Goal: Transaction & Acquisition: Purchase product/service

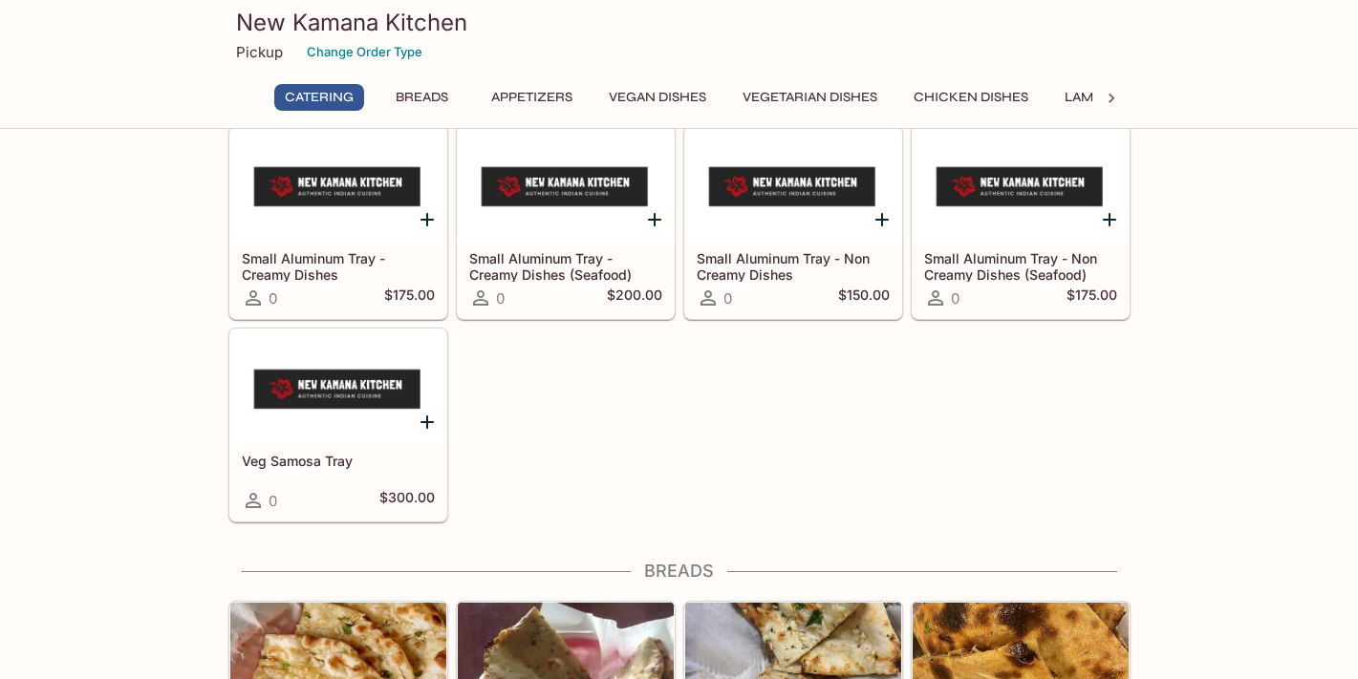
scroll to position [284, 0]
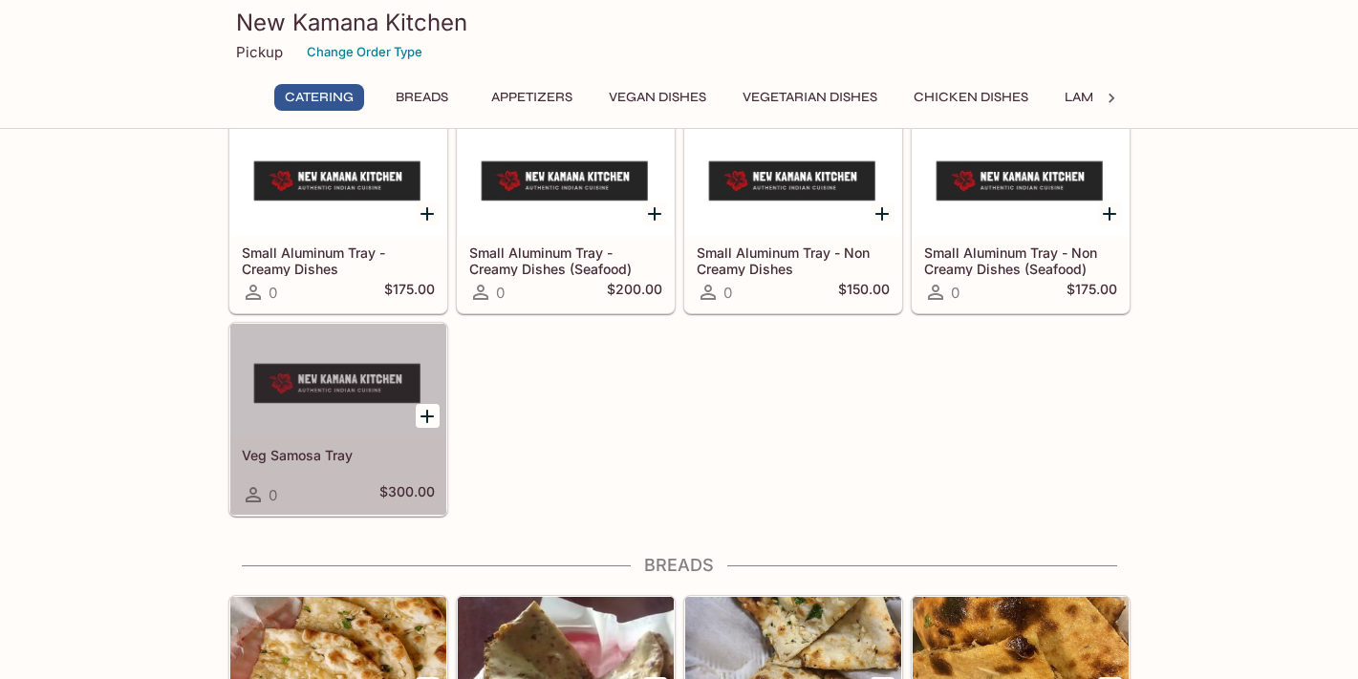
click at [417, 492] on h5 "$300.00" at bounding box center [406, 494] width 55 height 23
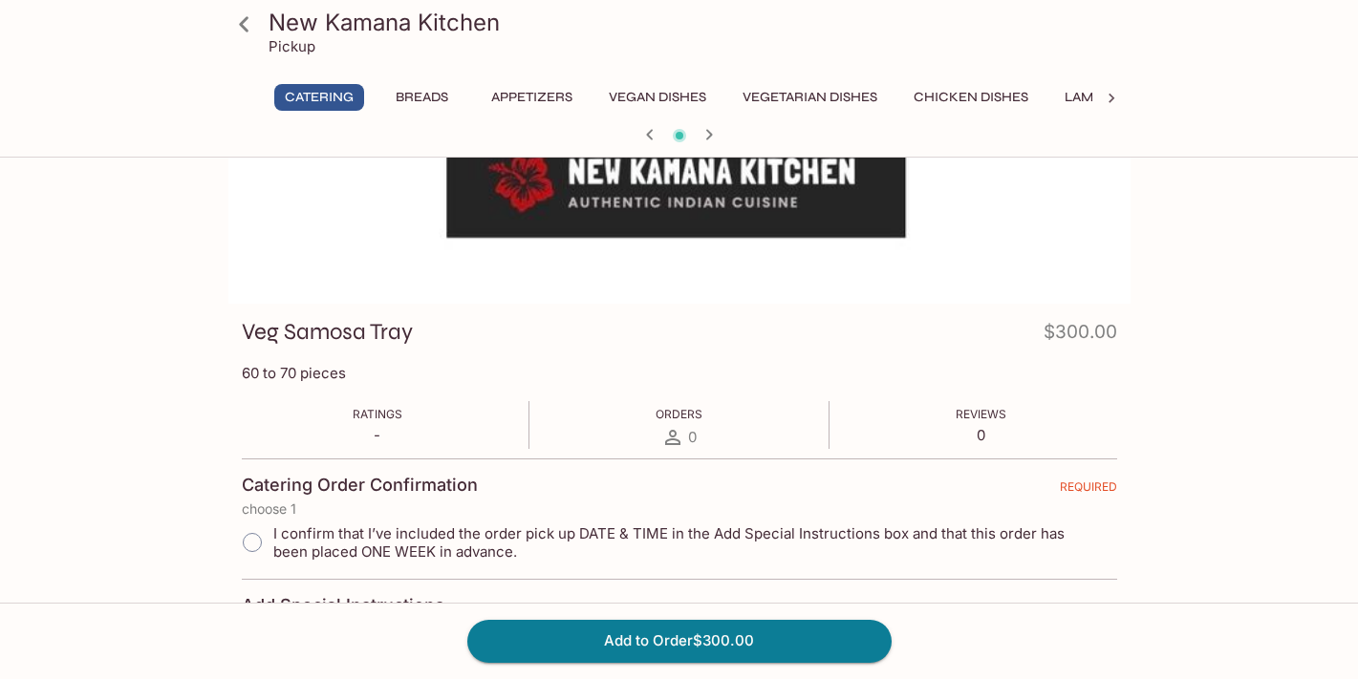
scroll to position [53, 0]
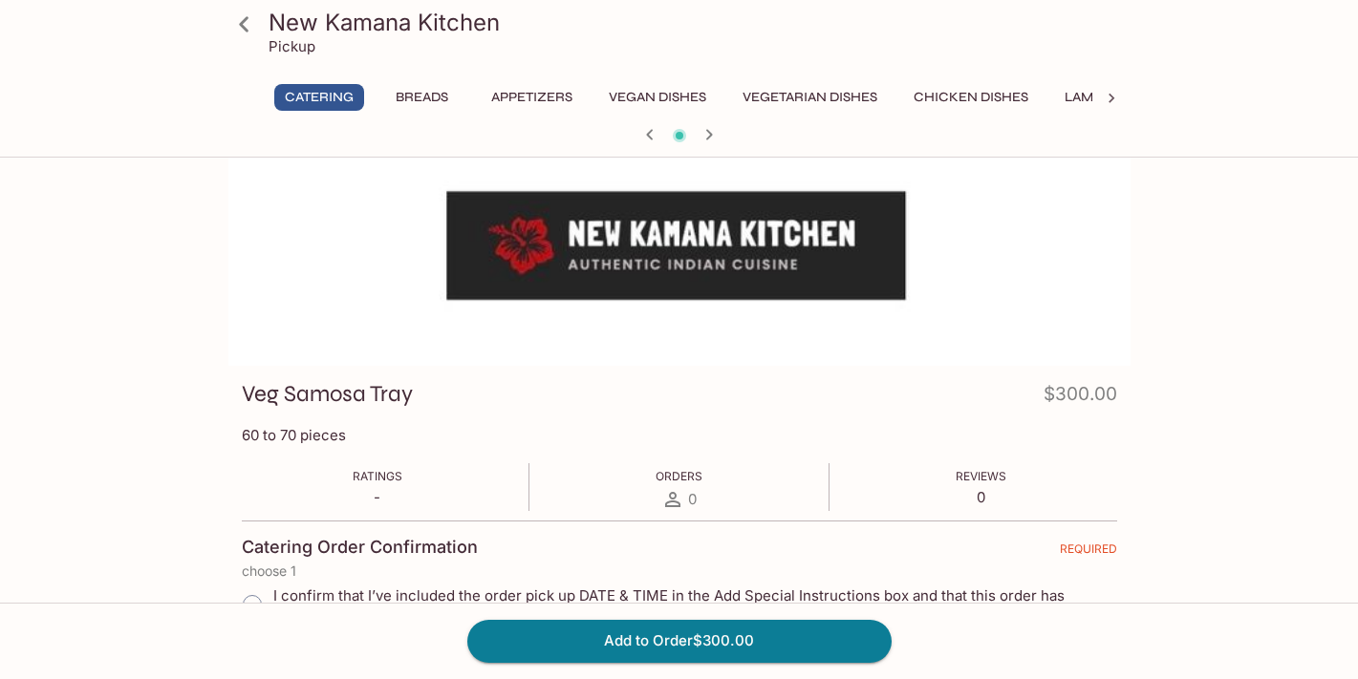
scroll to position [284, 0]
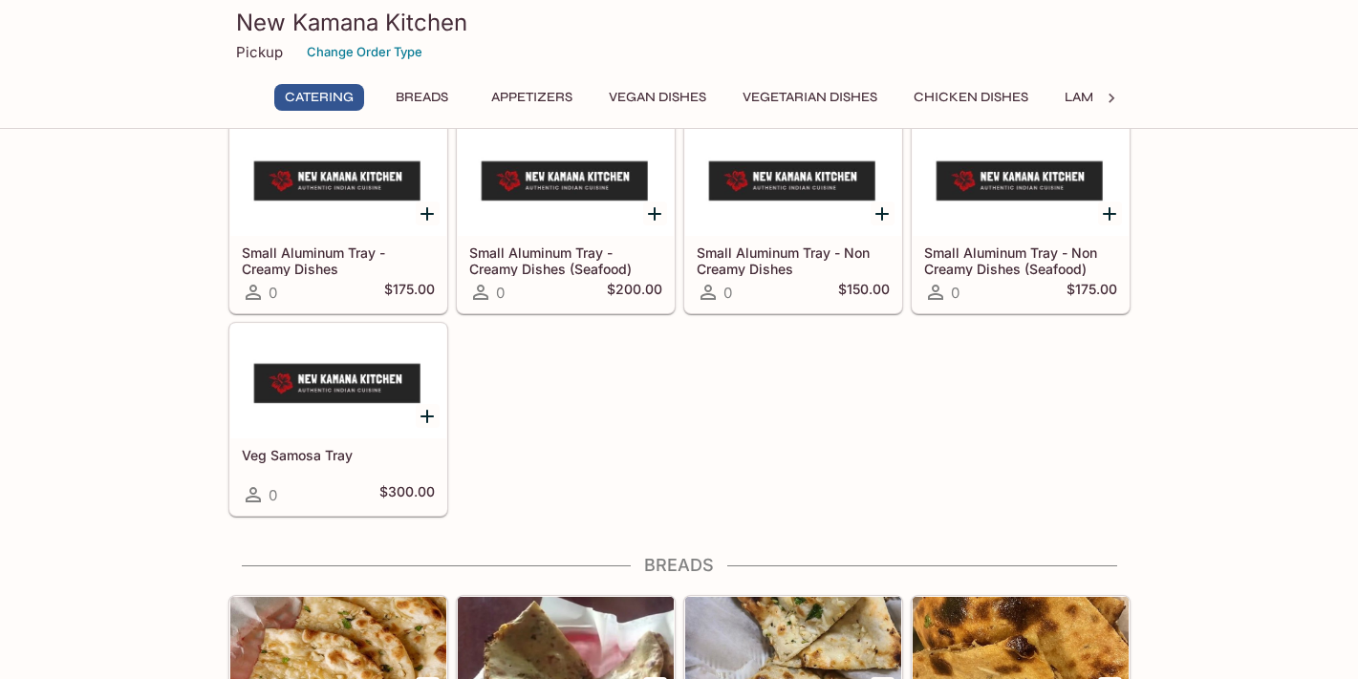
click at [363, 265] on h5 "Small Aluminum Tray - Creamy Dishes" at bounding box center [338, 261] width 193 height 32
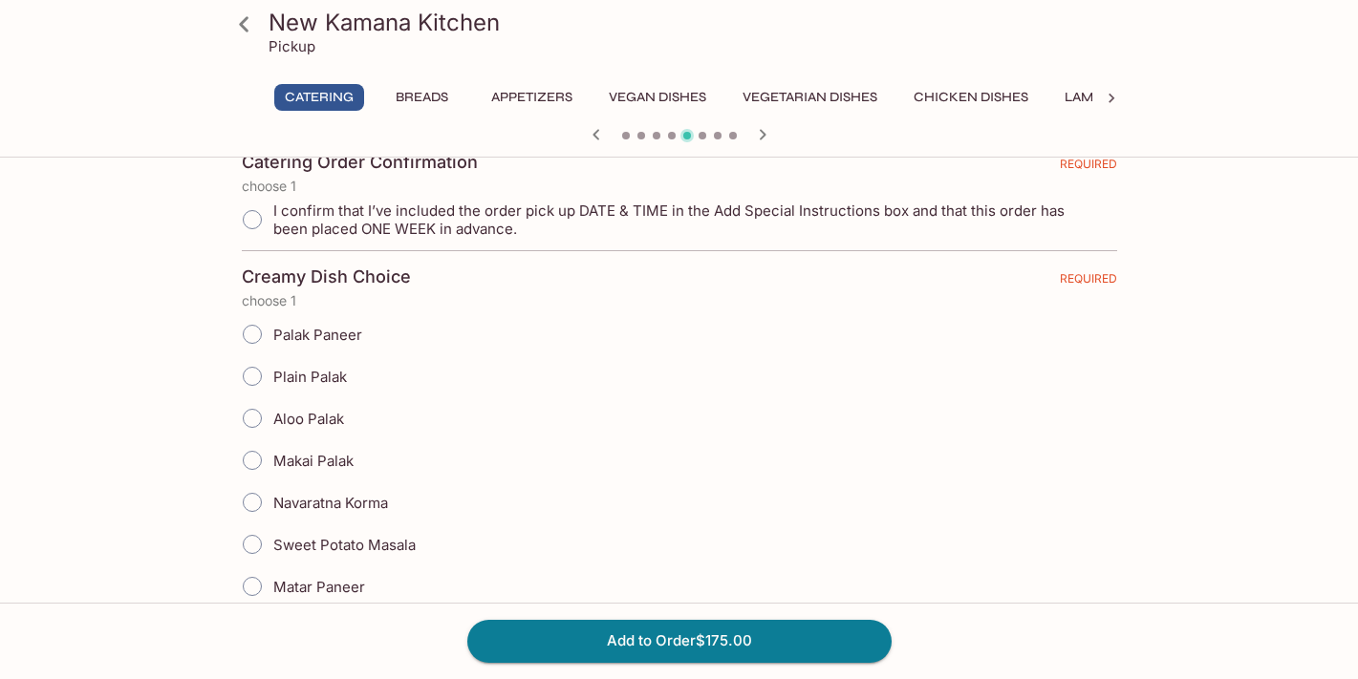
scroll to position [293, 0]
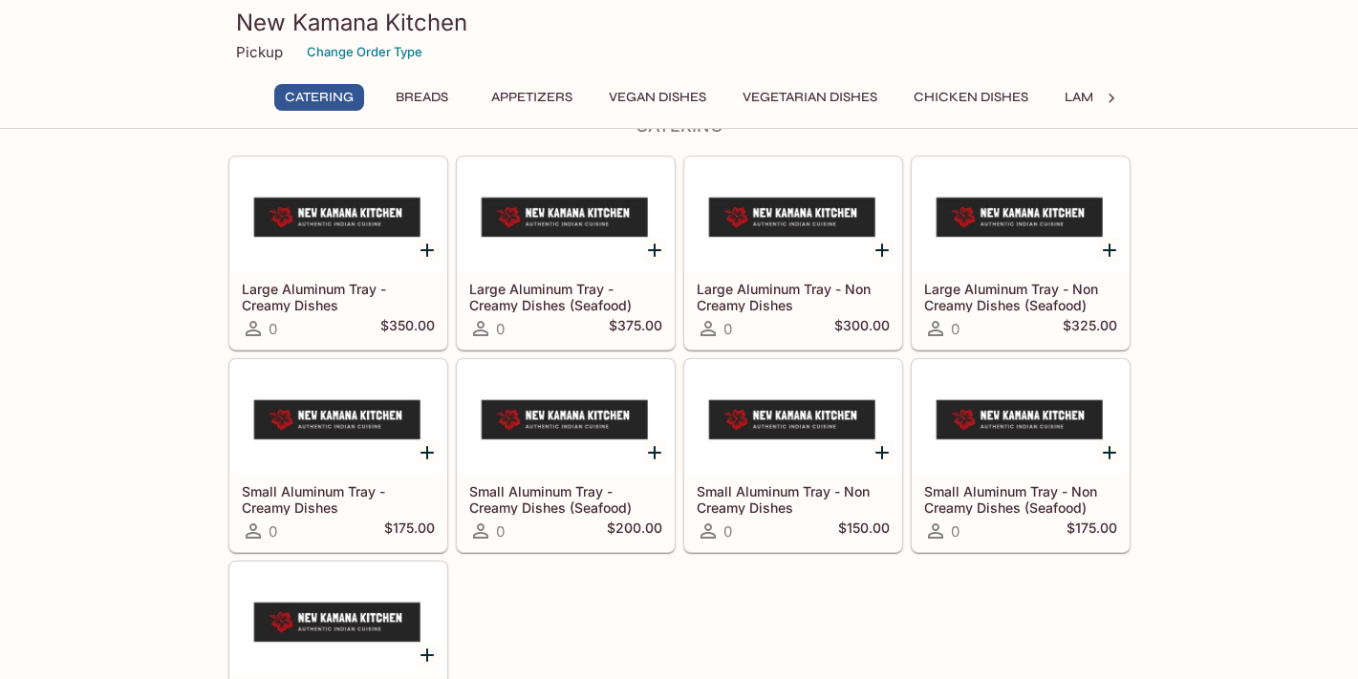
scroll to position [30, 0]
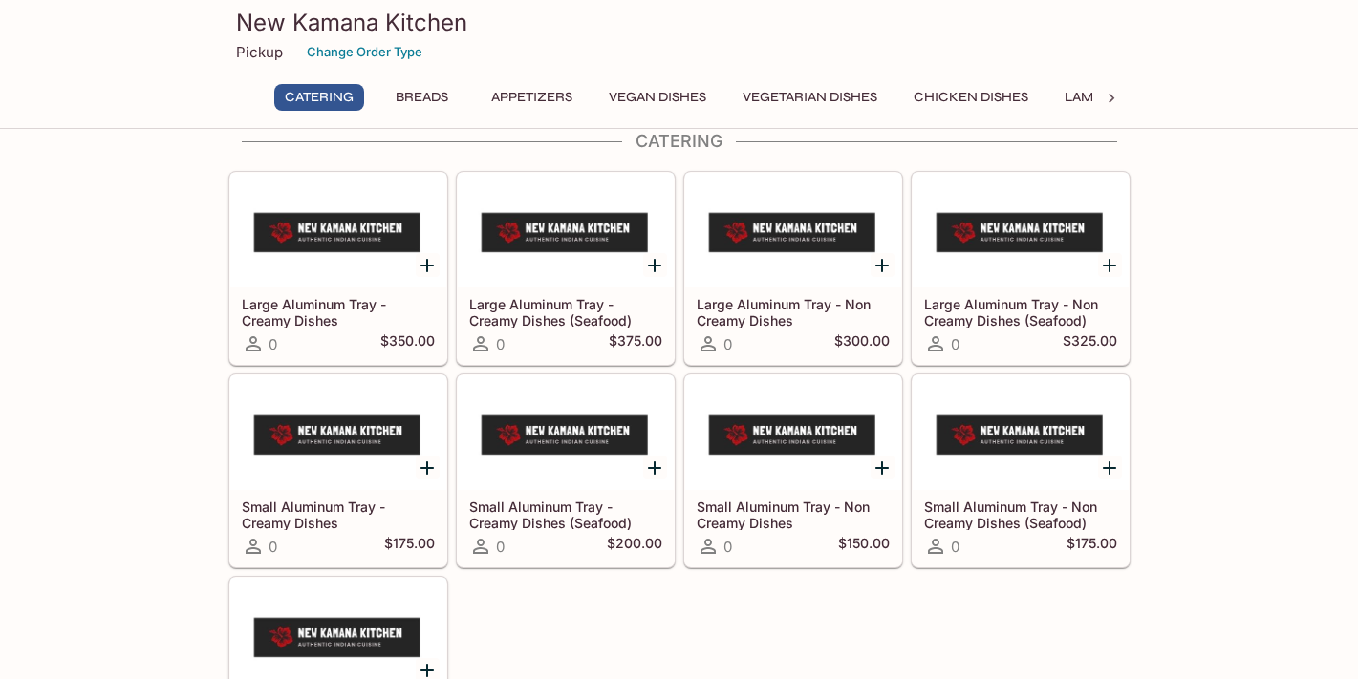
click at [759, 320] on h5 "Large Aluminum Tray - Non Creamy Dishes" at bounding box center [792, 312] width 193 height 32
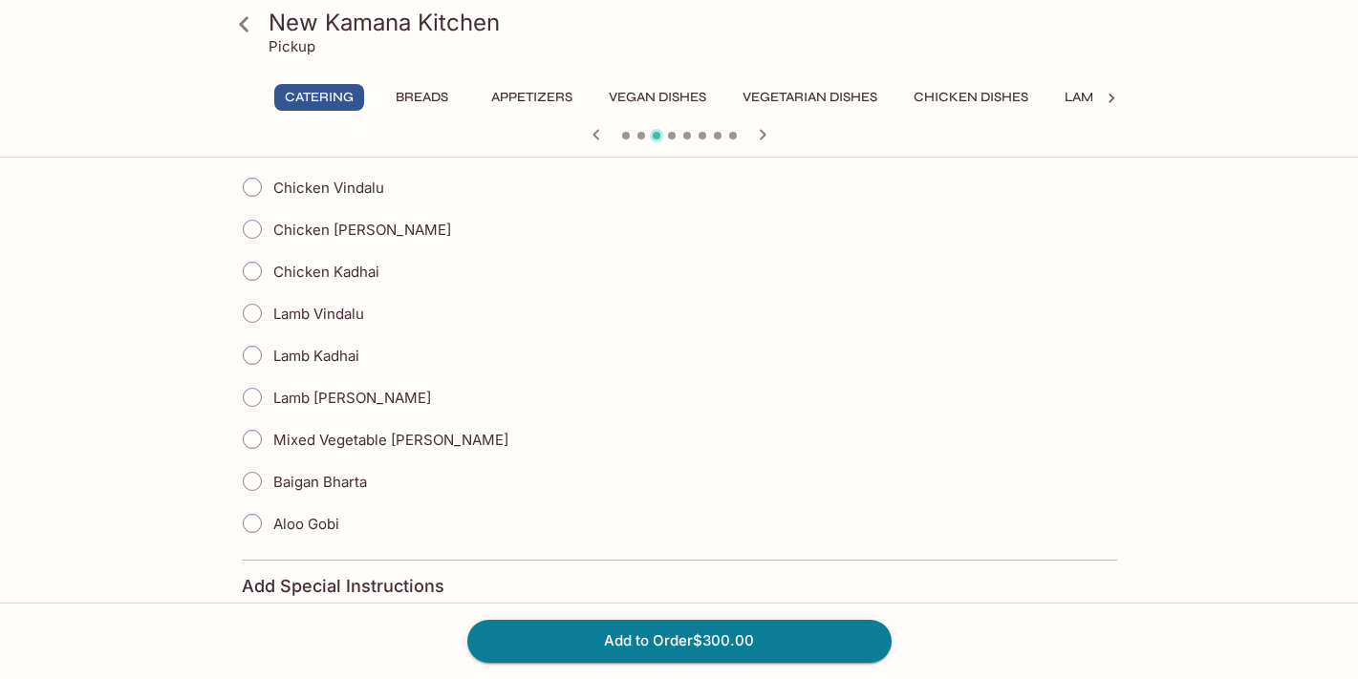
scroll to position [509, 0]
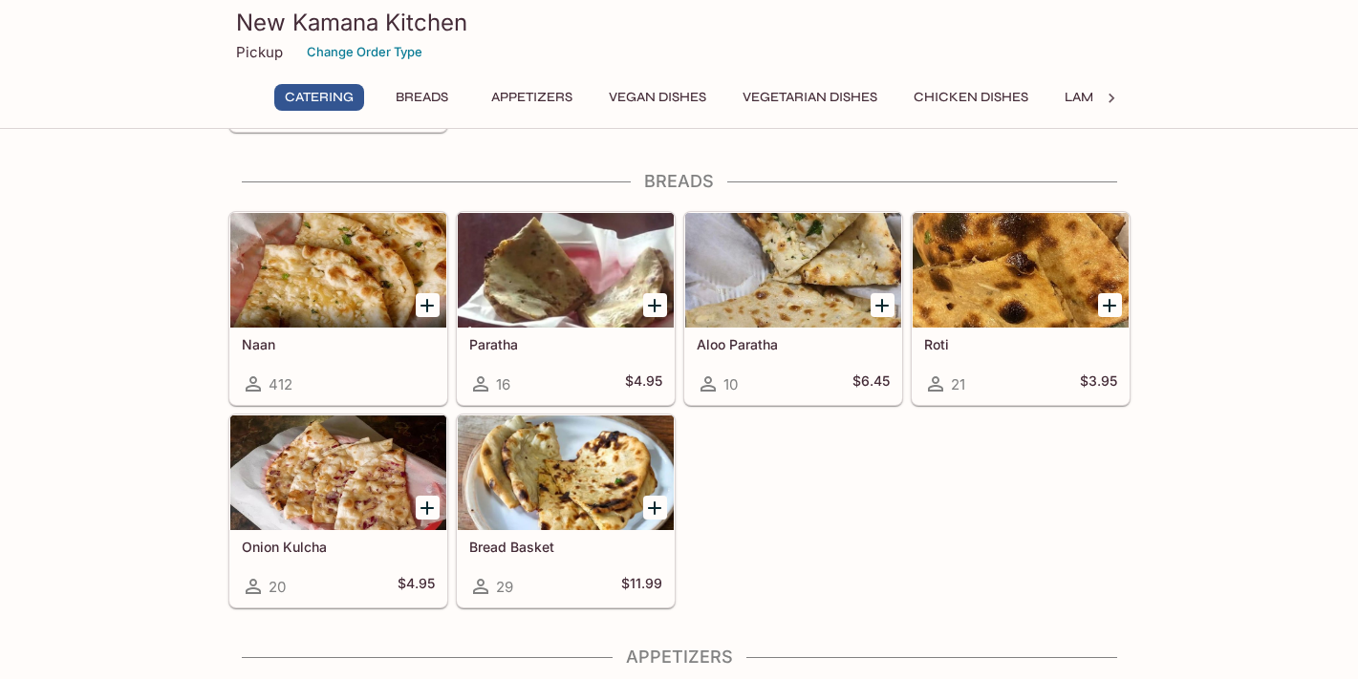
scroll to position [674, 0]
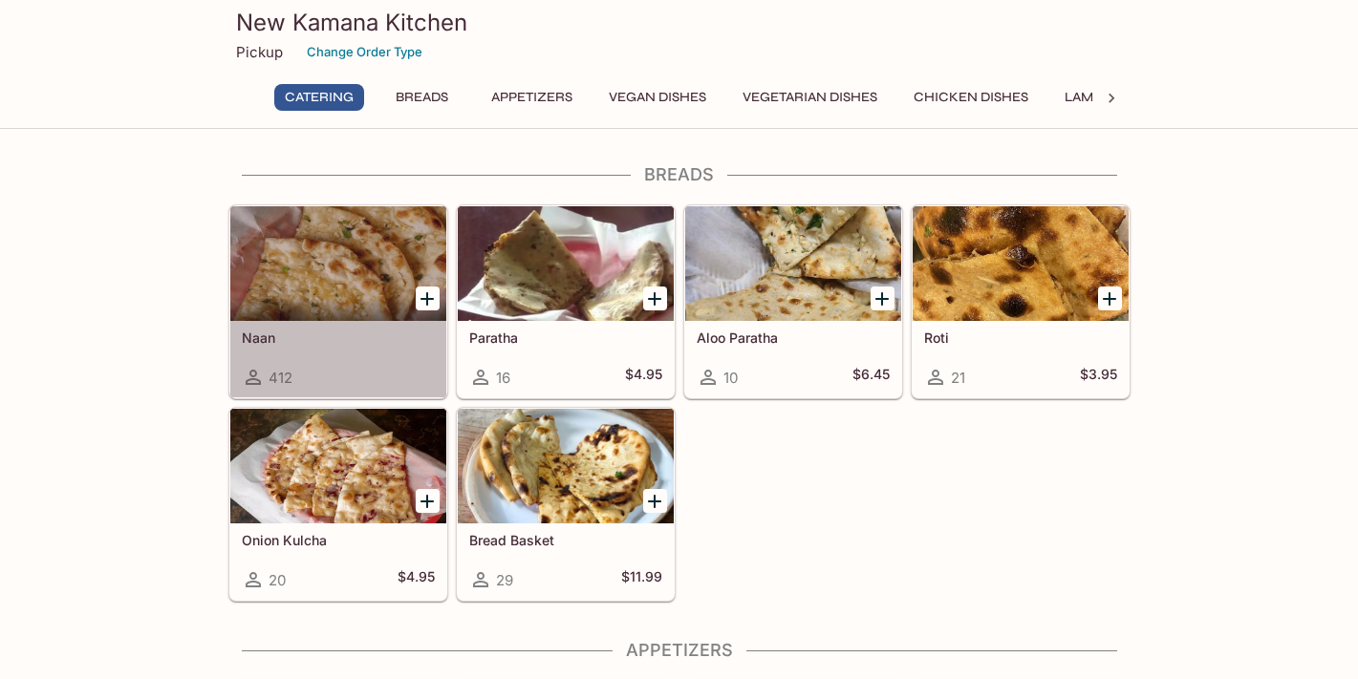
click at [365, 358] on div "Naan 412" at bounding box center [338, 359] width 216 height 76
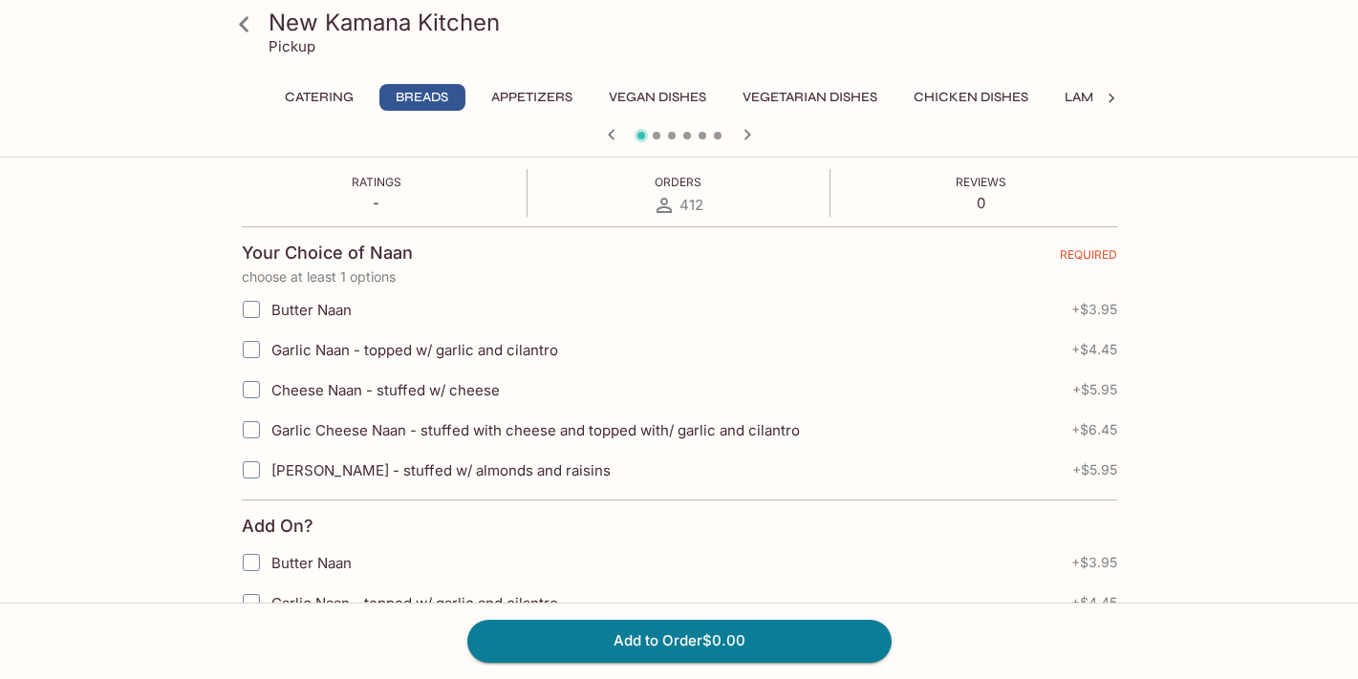
scroll to position [357, 0]
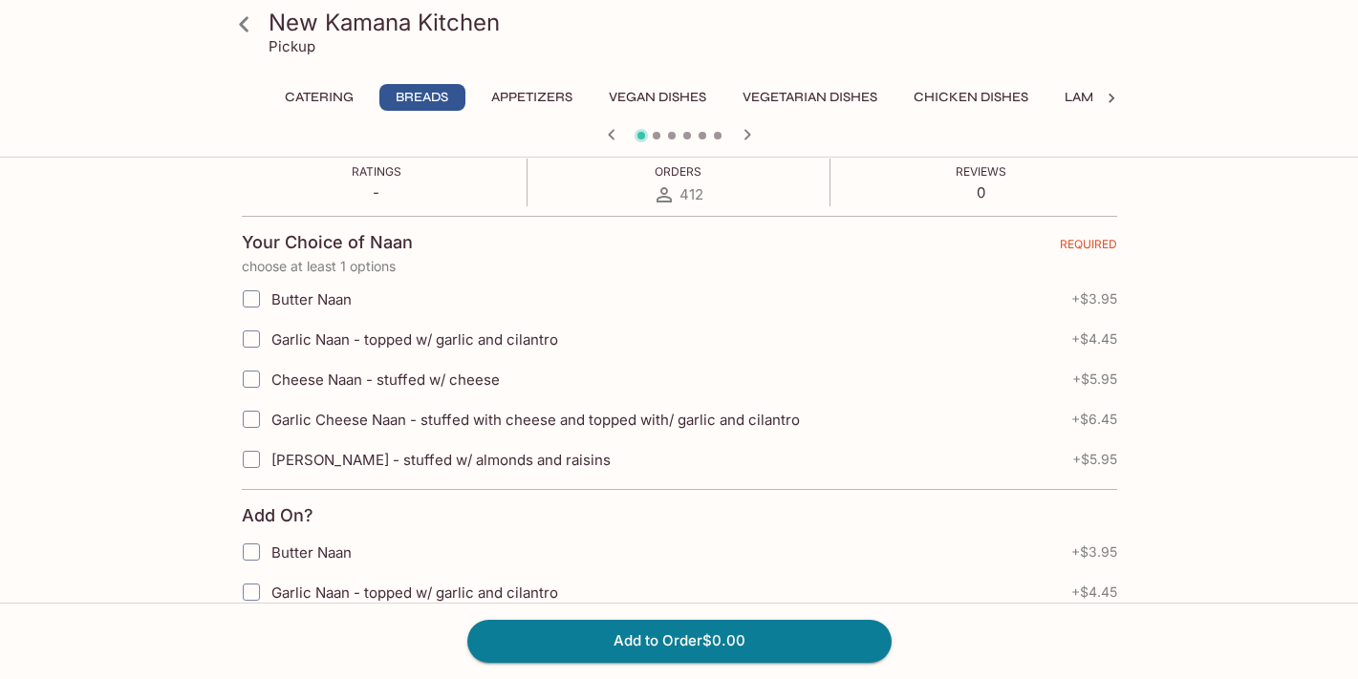
click at [254, 296] on input "Butter Naan" at bounding box center [251, 299] width 38 height 38
checkbox input "true"
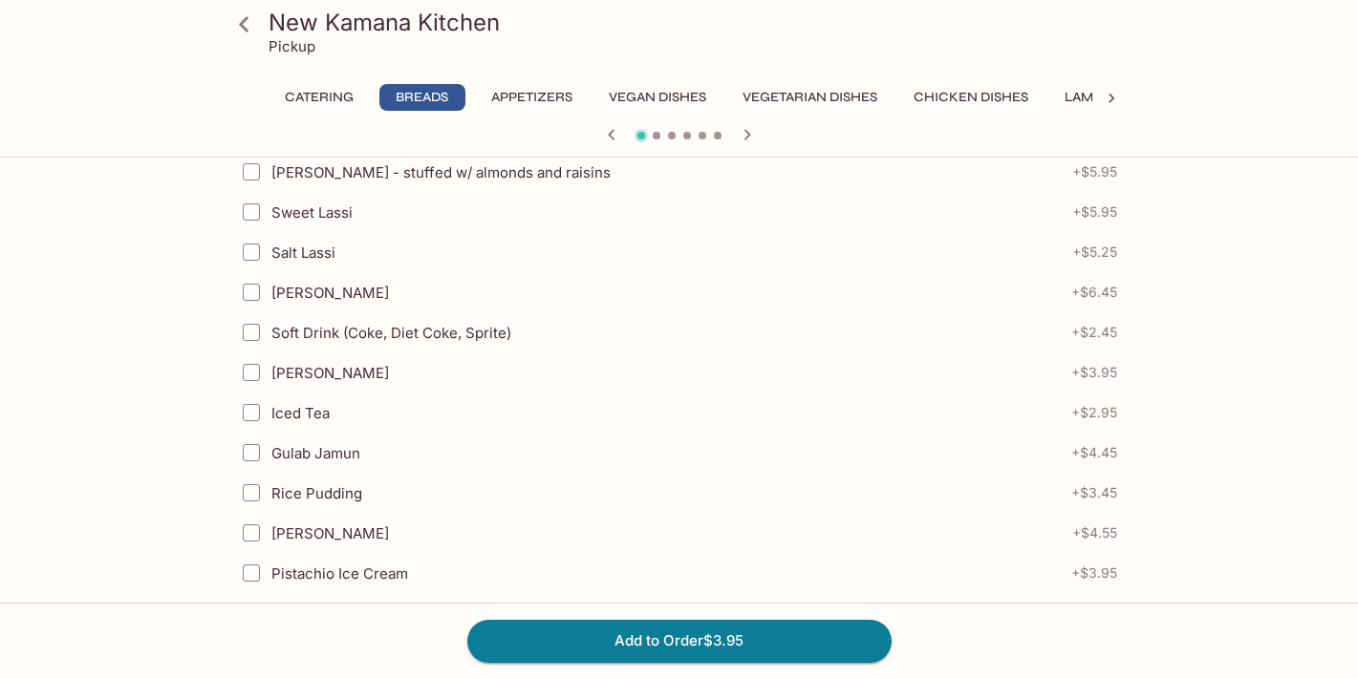
scroll to position [910, 0]
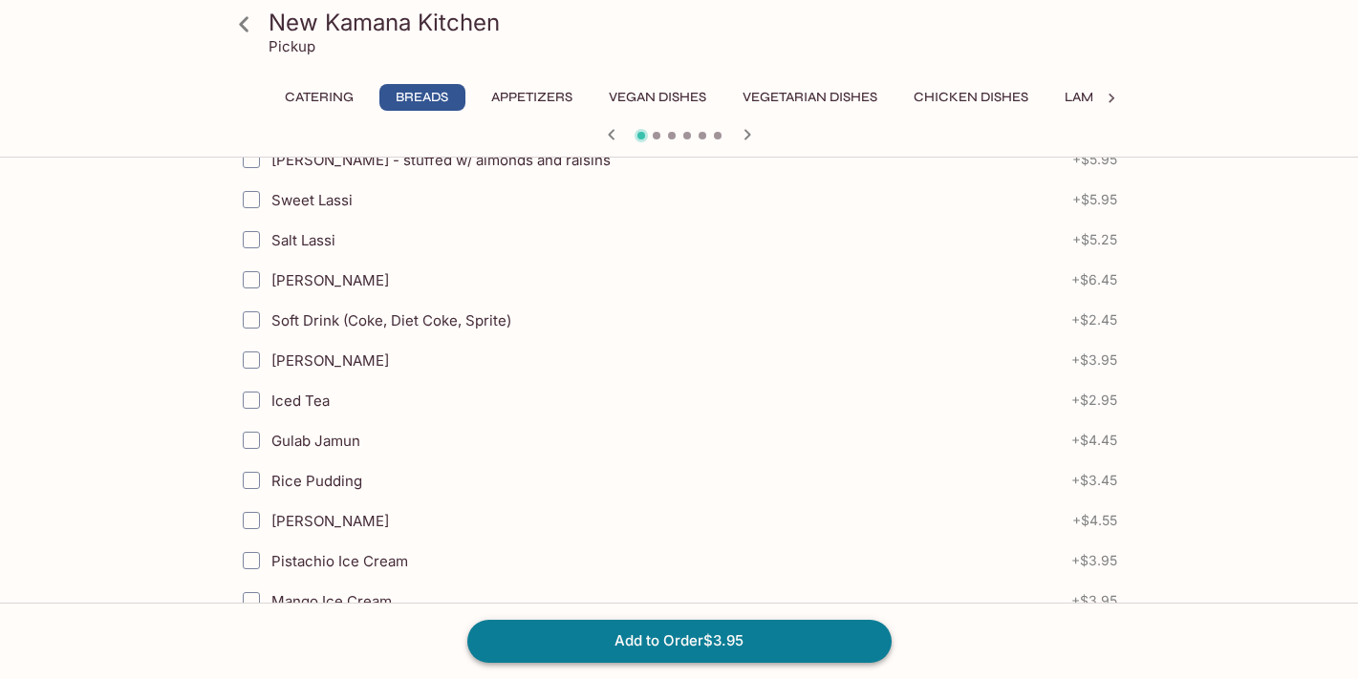
click at [553, 643] on button "Add to Order $3.95" at bounding box center [679, 641] width 424 height 42
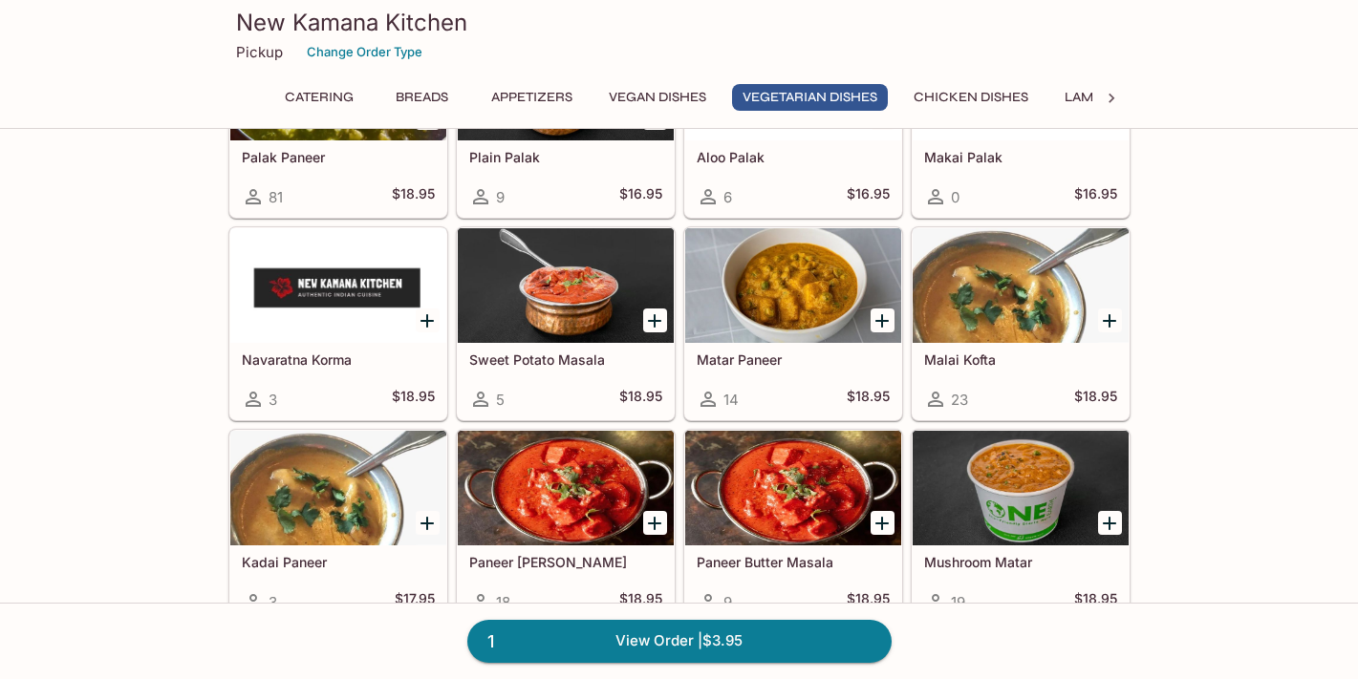
scroll to position [2686, 0]
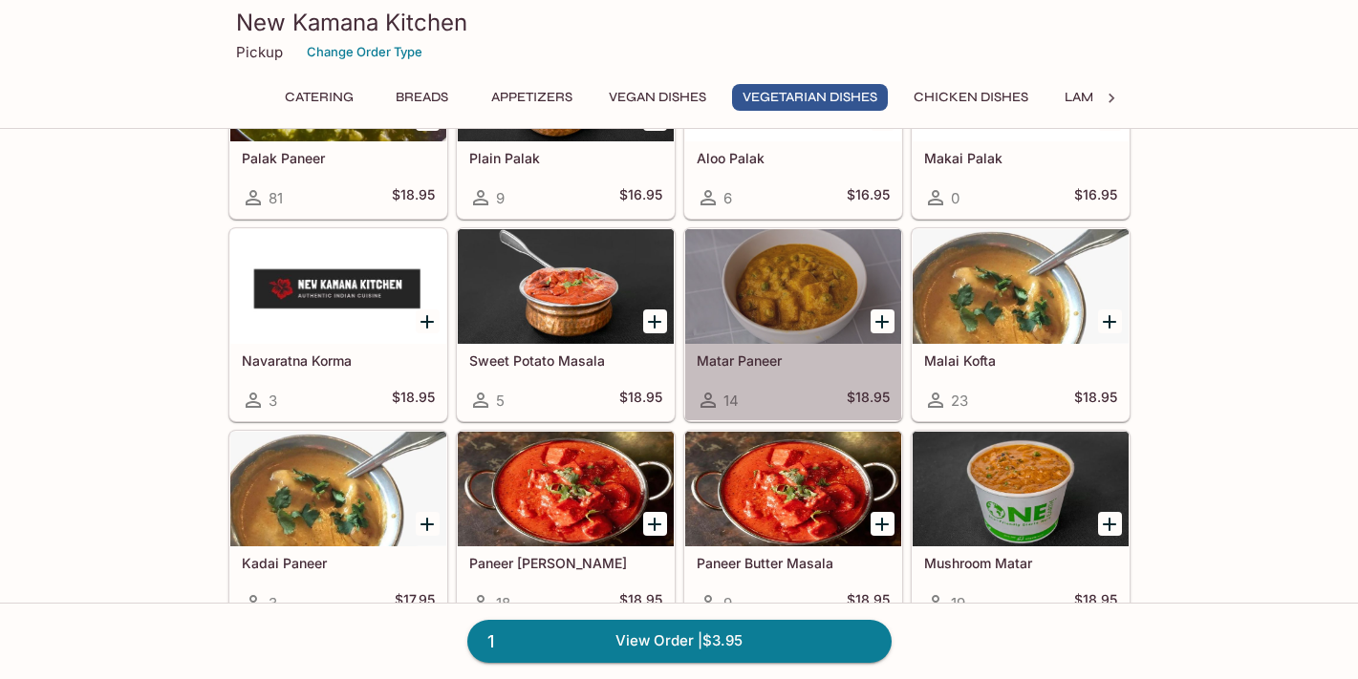
click at [765, 297] on div at bounding box center [793, 286] width 216 height 115
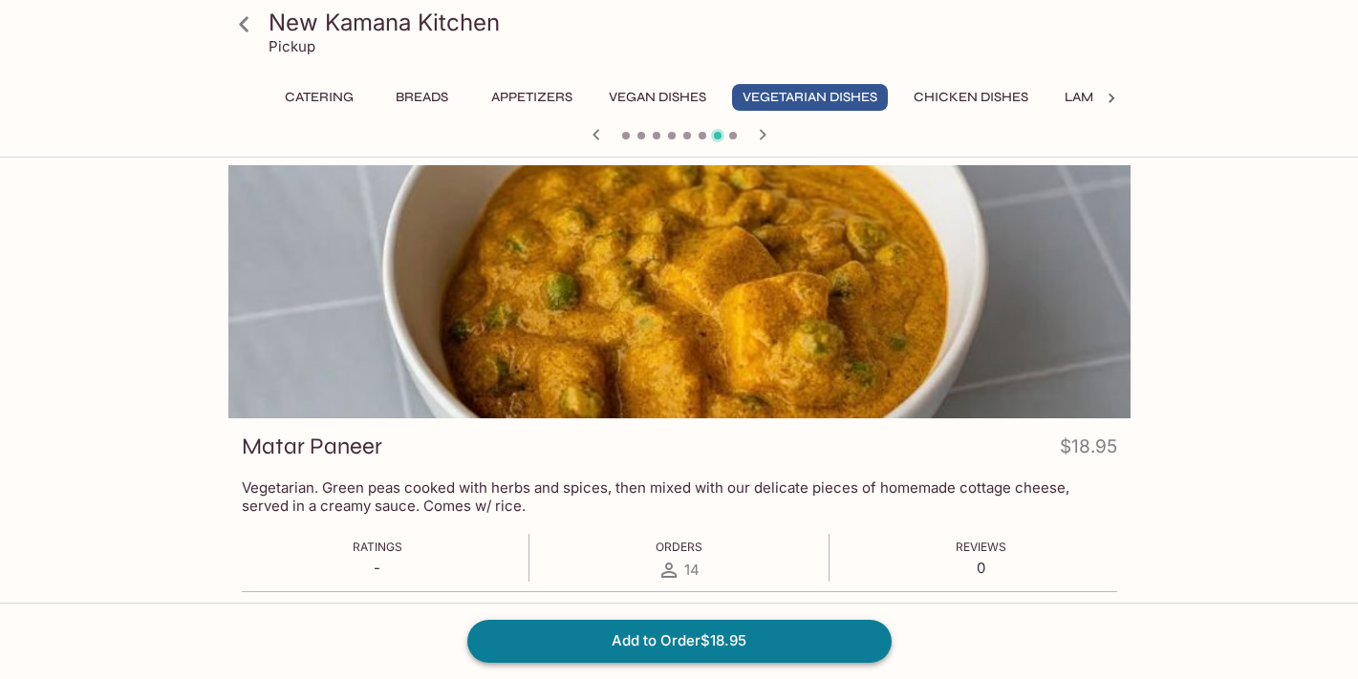
click at [600, 649] on button "Add to Order $18.95" at bounding box center [679, 641] width 424 height 42
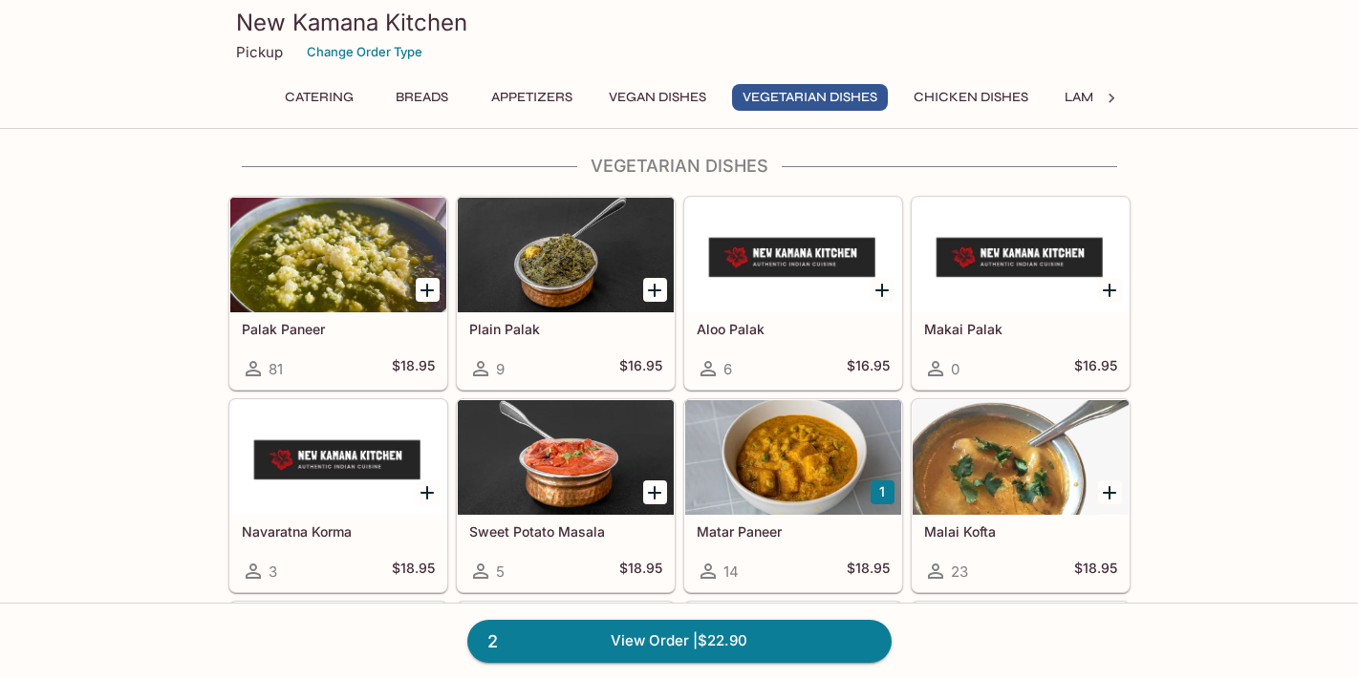
scroll to position [2513, 0]
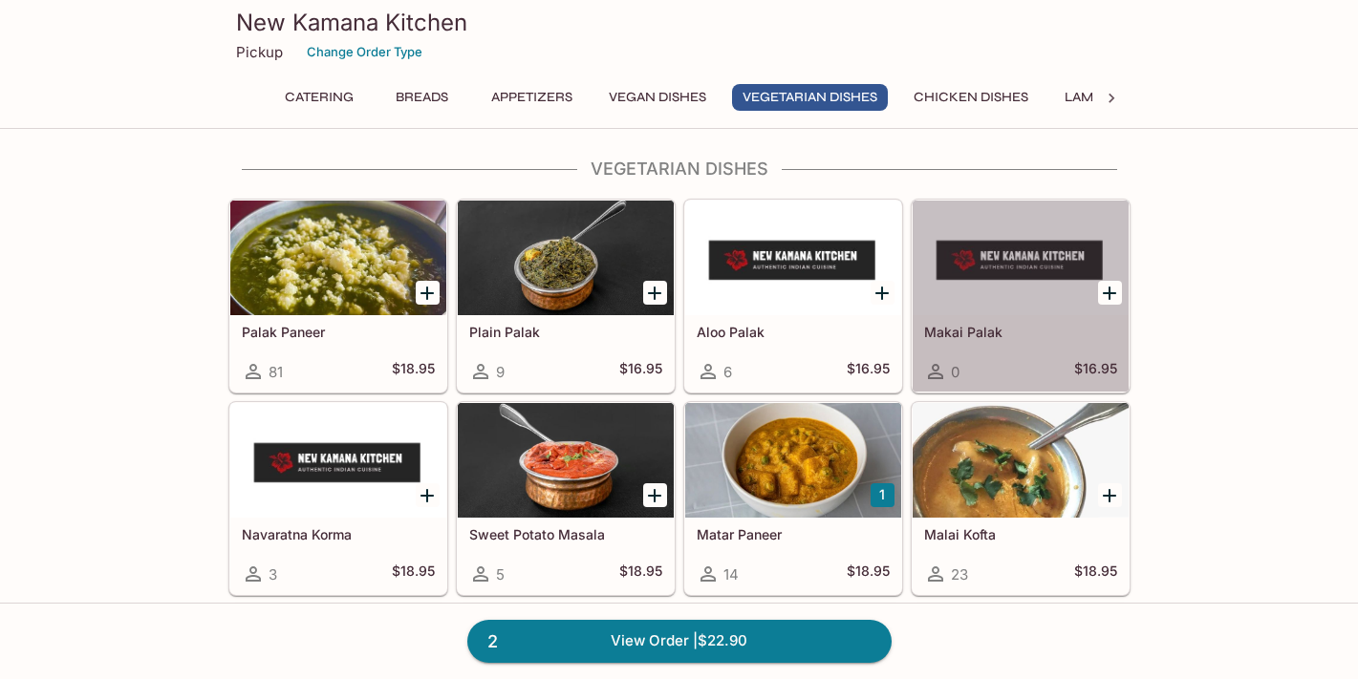
click at [973, 333] on h5 "Makai Palak" at bounding box center [1020, 332] width 193 height 16
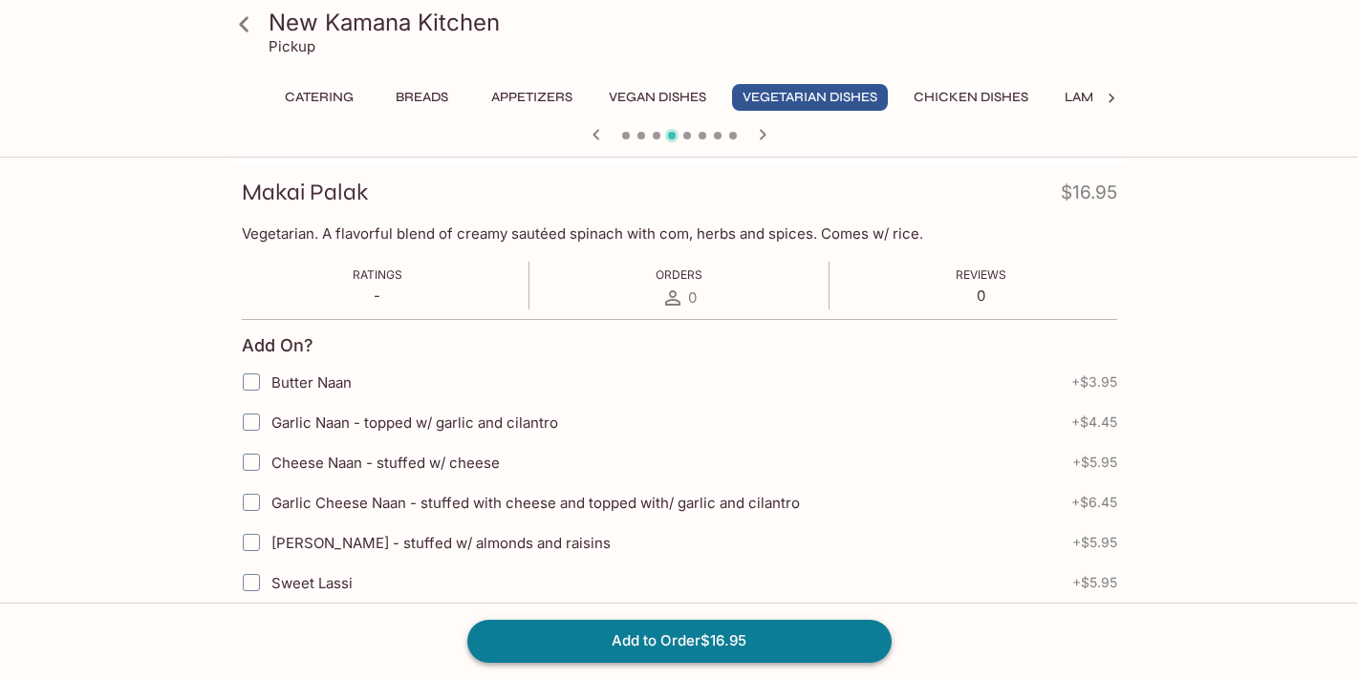
scroll to position [256, 0]
click at [725, 645] on button "Add to Order $16.95" at bounding box center [679, 641] width 424 height 42
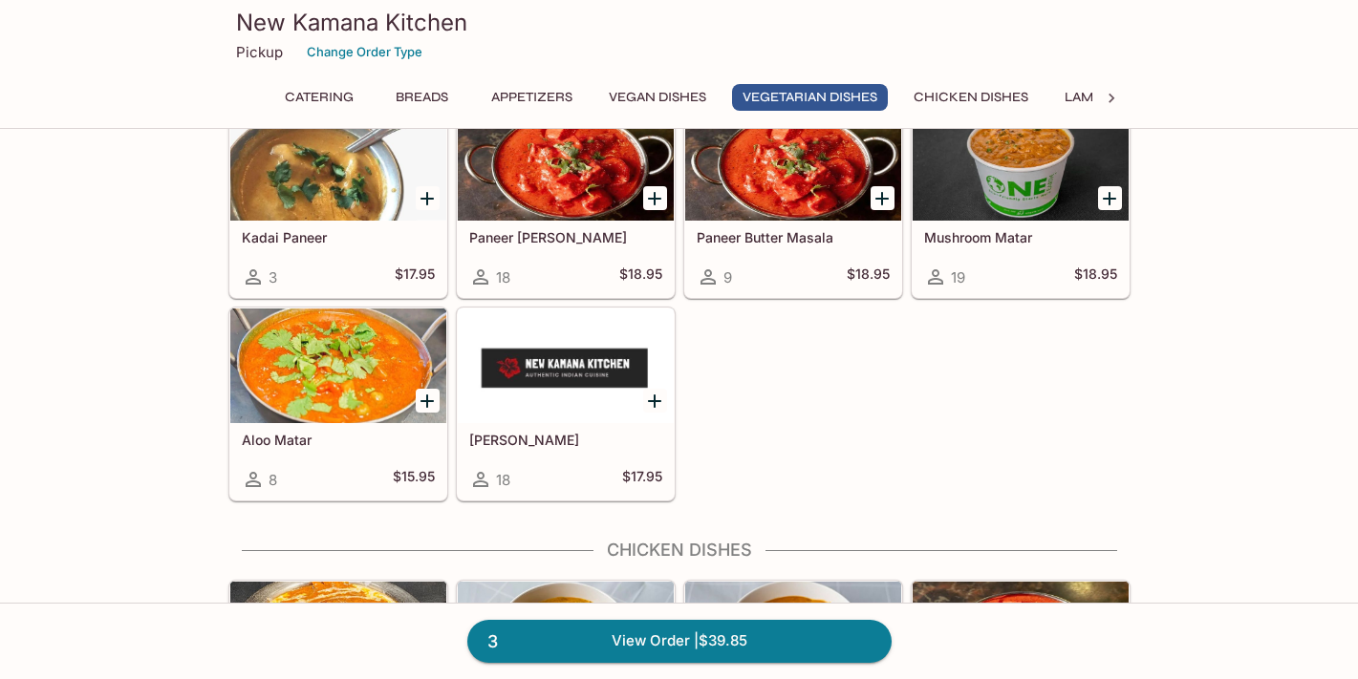
scroll to position [3025, 0]
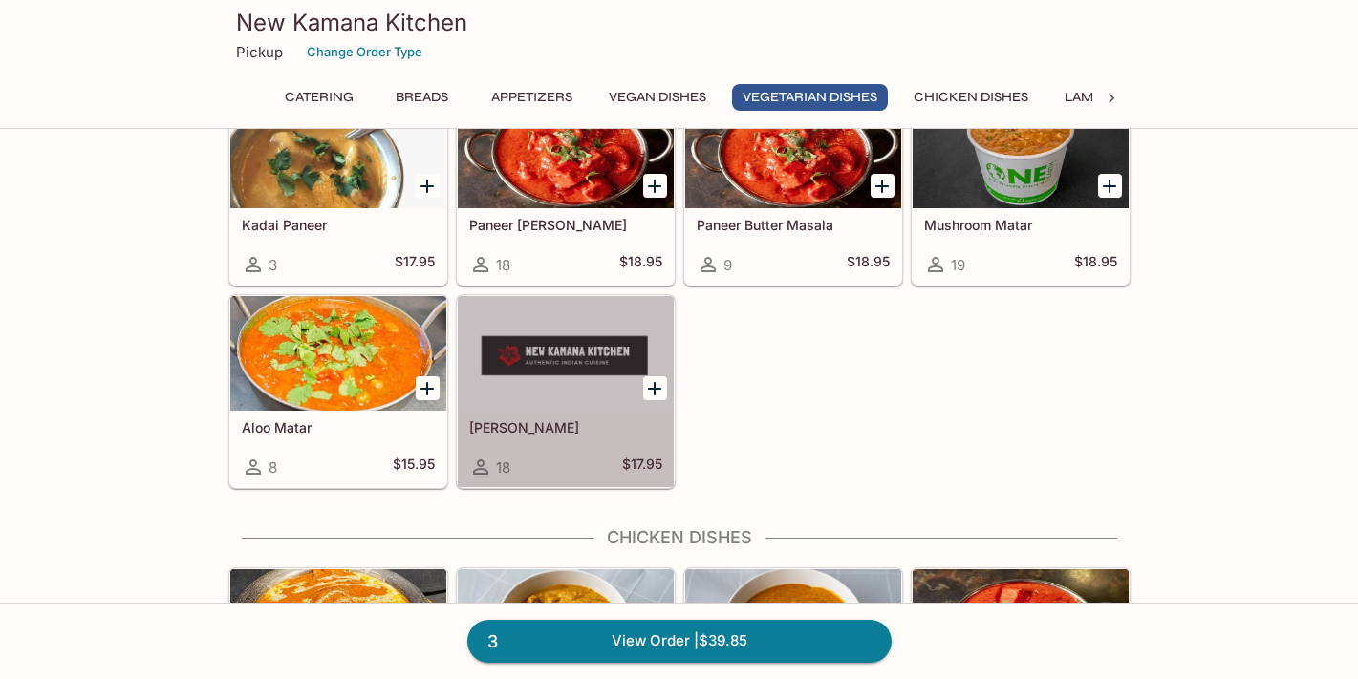
click at [595, 432] on h5 "[PERSON_NAME]" at bounding box center [565, 427] width 193 height 16
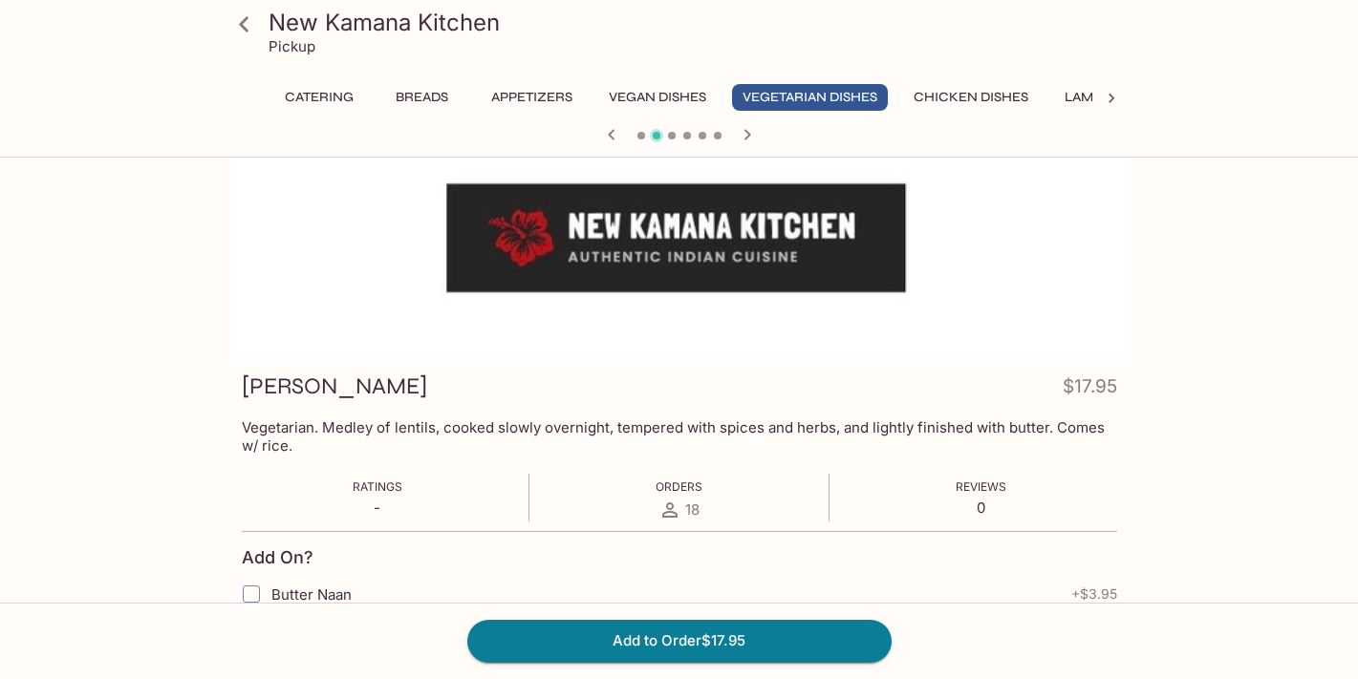
scroll to position [62, 0]
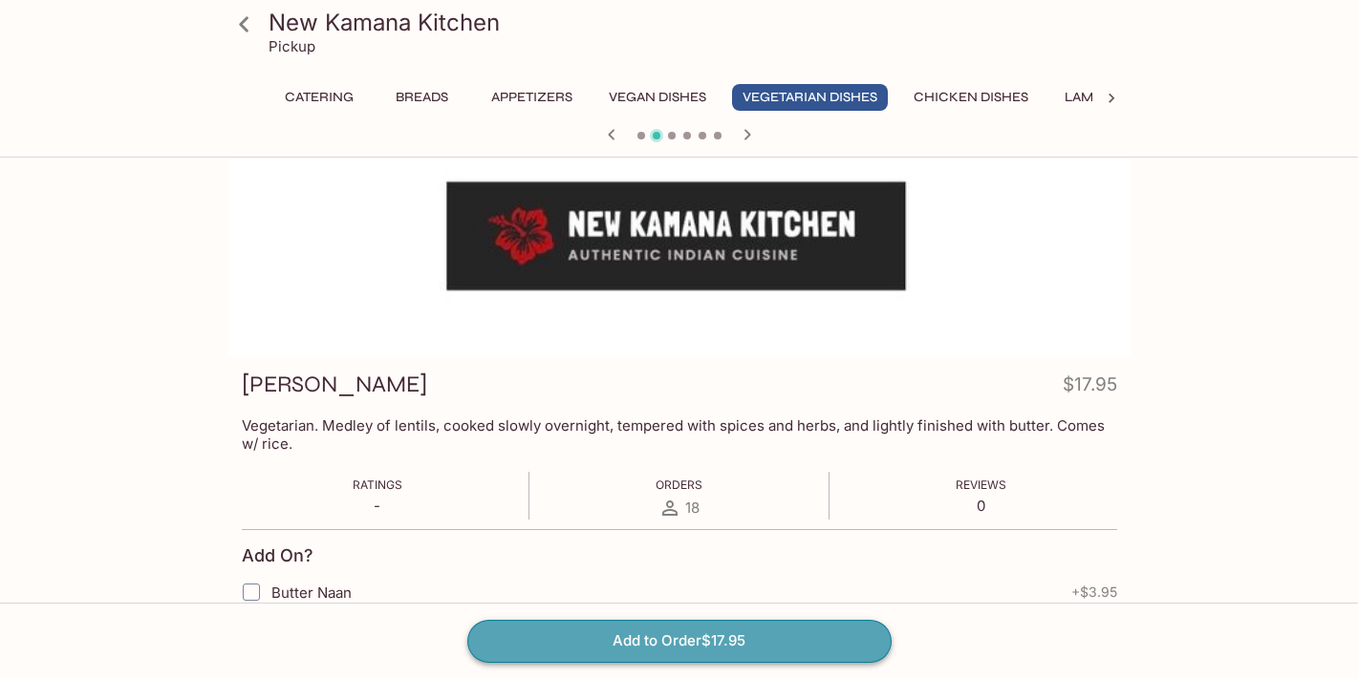
click at [703, 640] on button "Add to Order $17.95" at bounding box center [679, 641] width 424 height 42
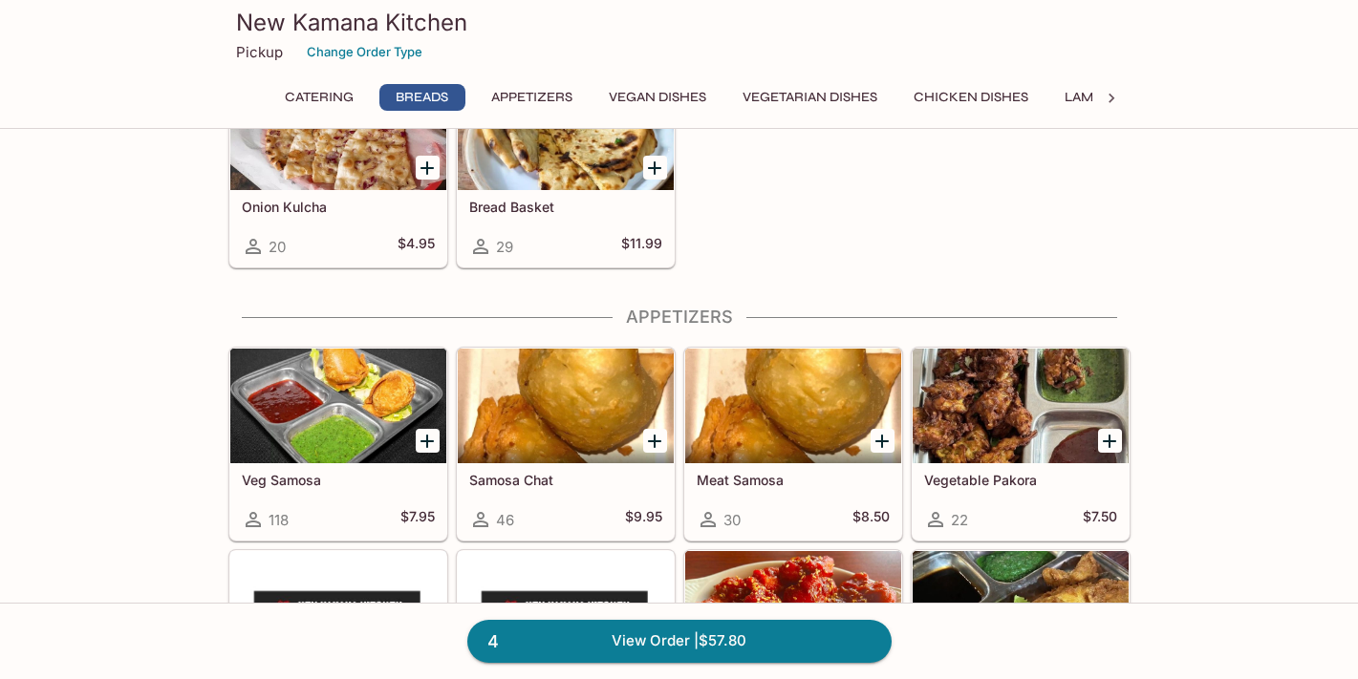
scroll to position [1011, 0]
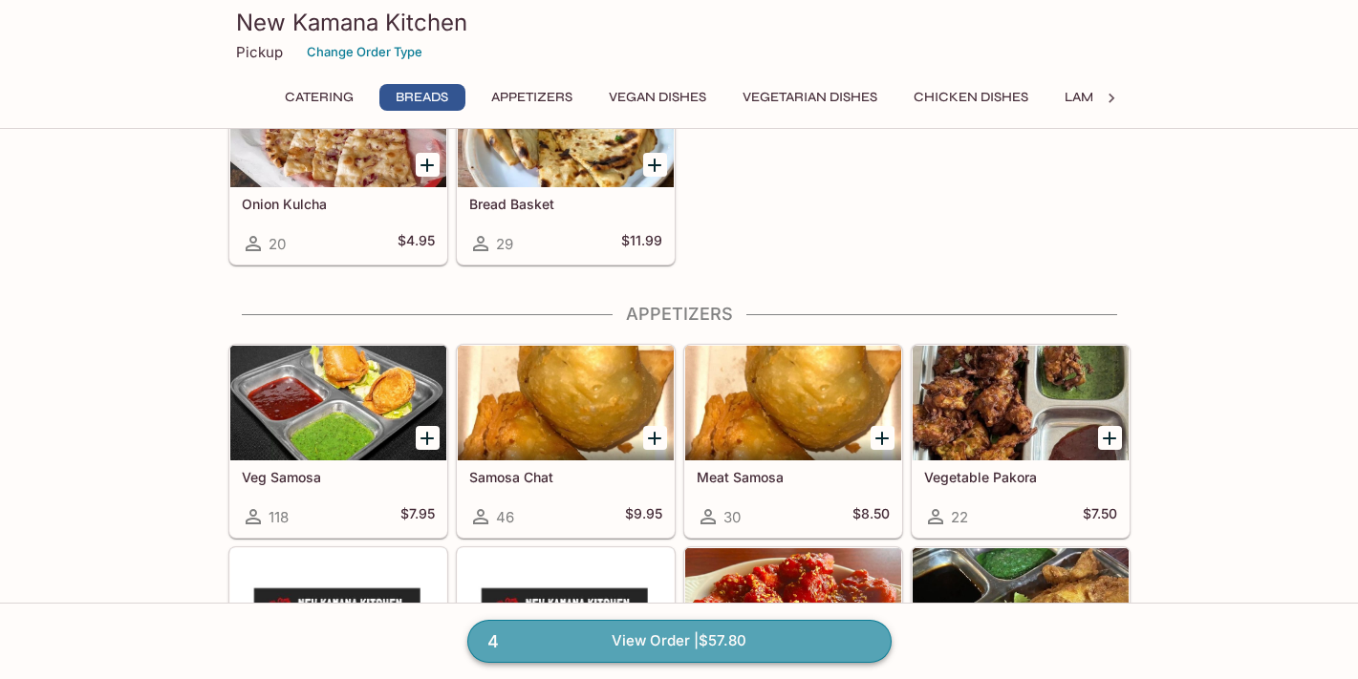
click at [680, 643] on link "4 View Order | $57.80" at bounding box center [679, 641] width 424 height 42
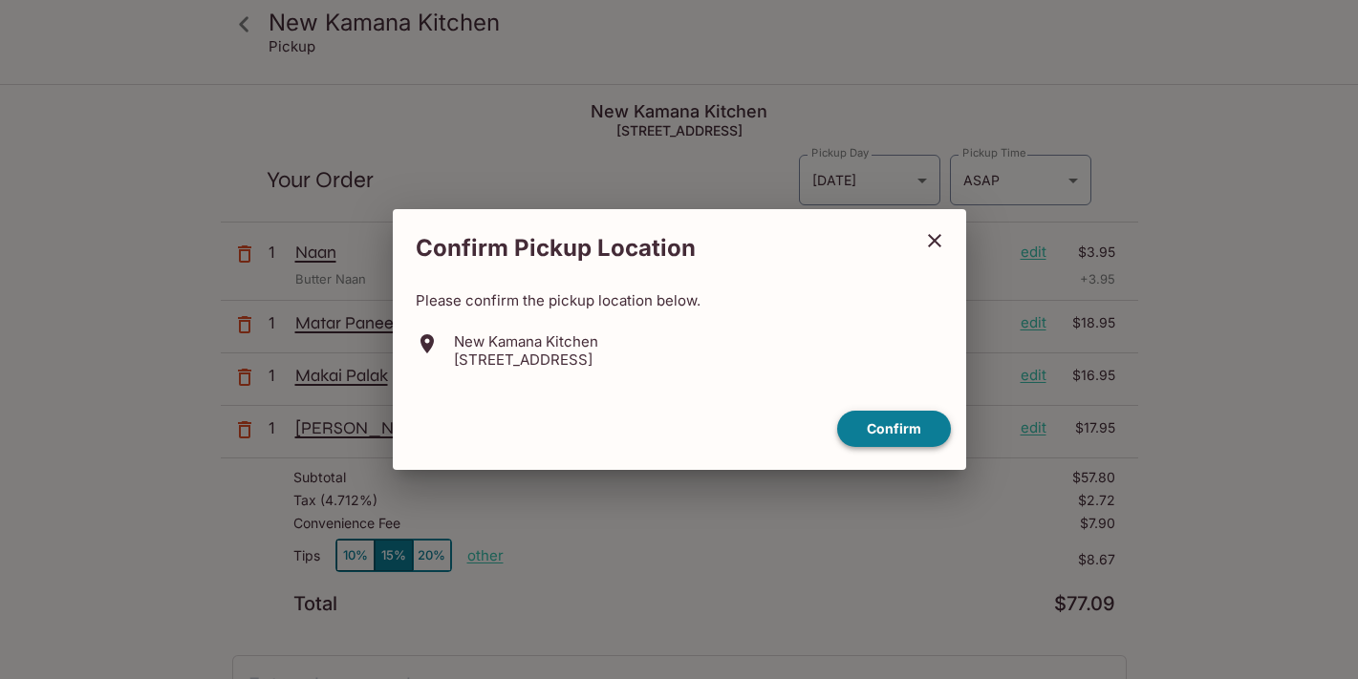
click at [896, 429] on button "Confirm" at bounding box center [894, 429] width 114 height 37
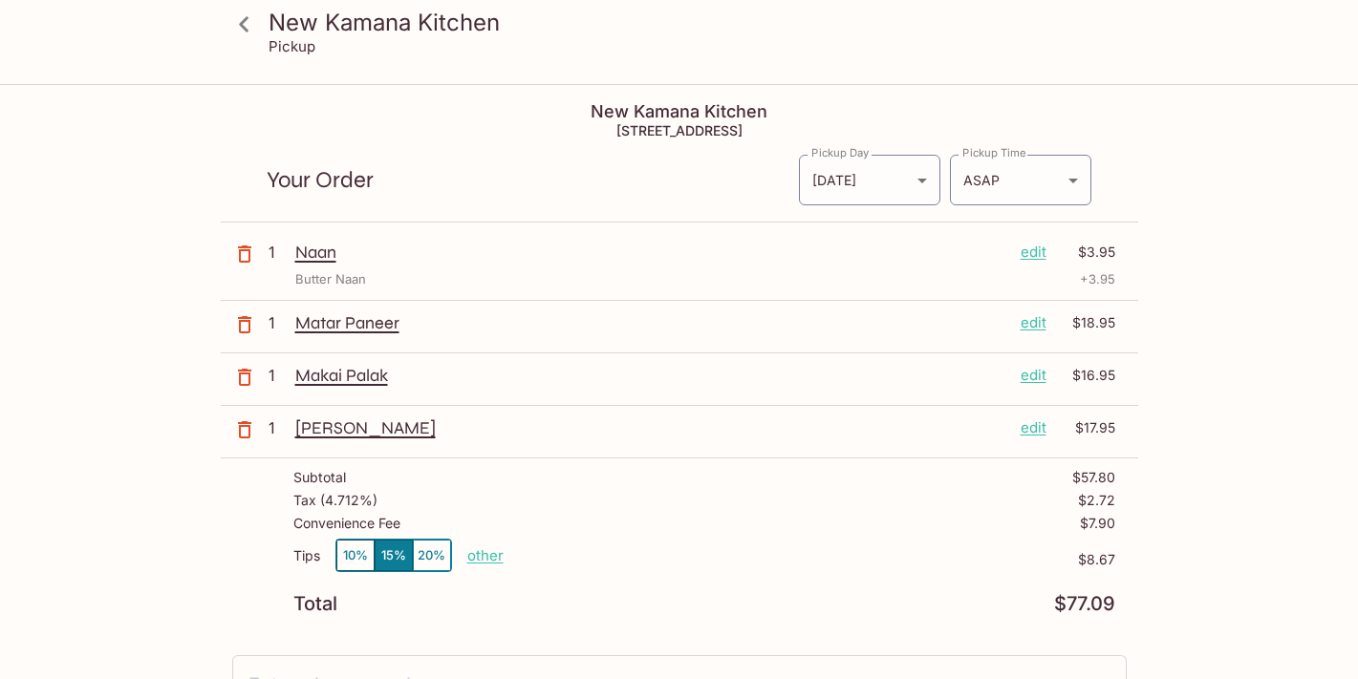
click at [246, 323] on icon "button" at bounding box center [244, 324] width 23 height 23
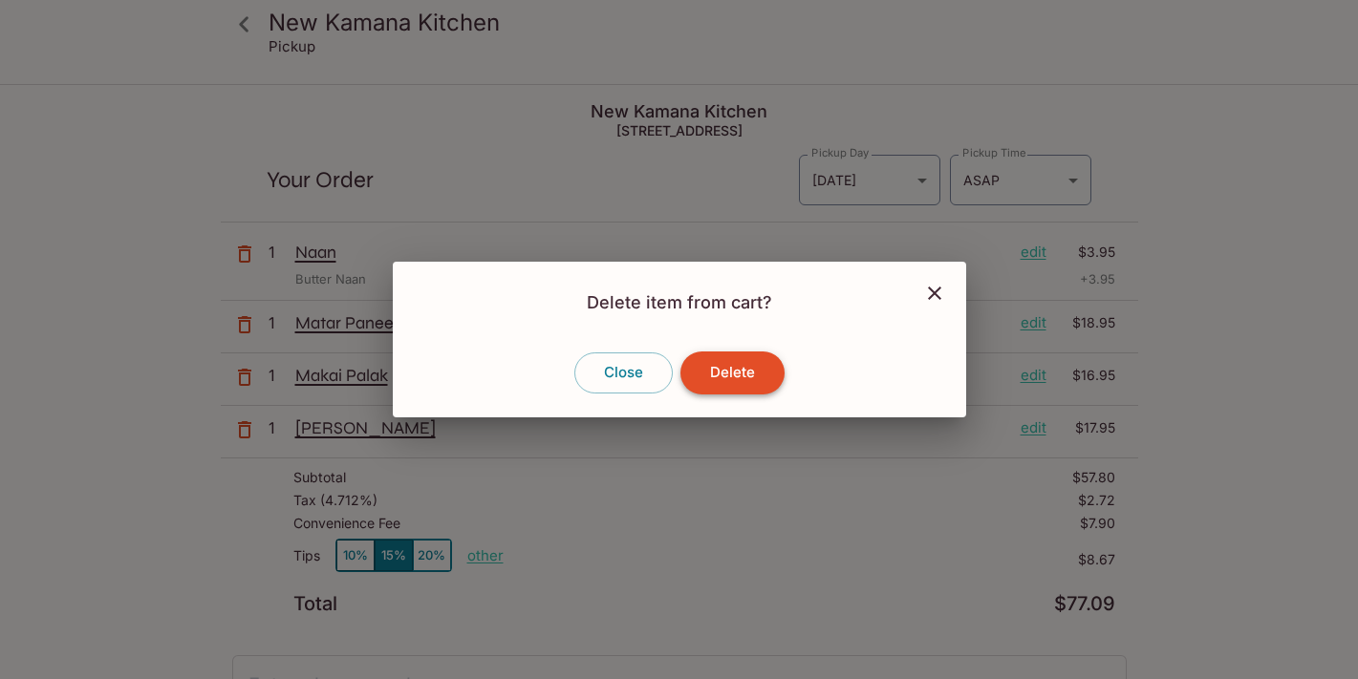
click at [759, 362] on button "Delete" at bounding box center [732, 373] width 104 height 42
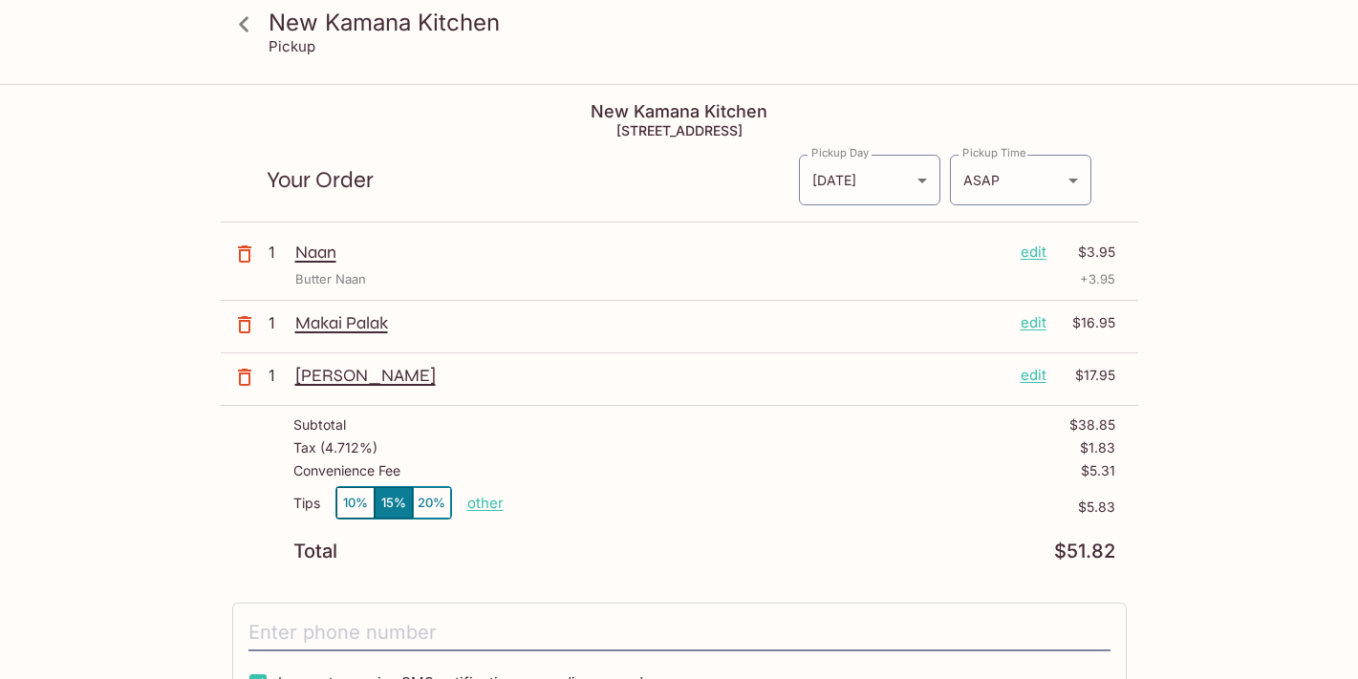
click at [248, 328] on icon "button" at bounding box center [244, 324] width 13 height 17
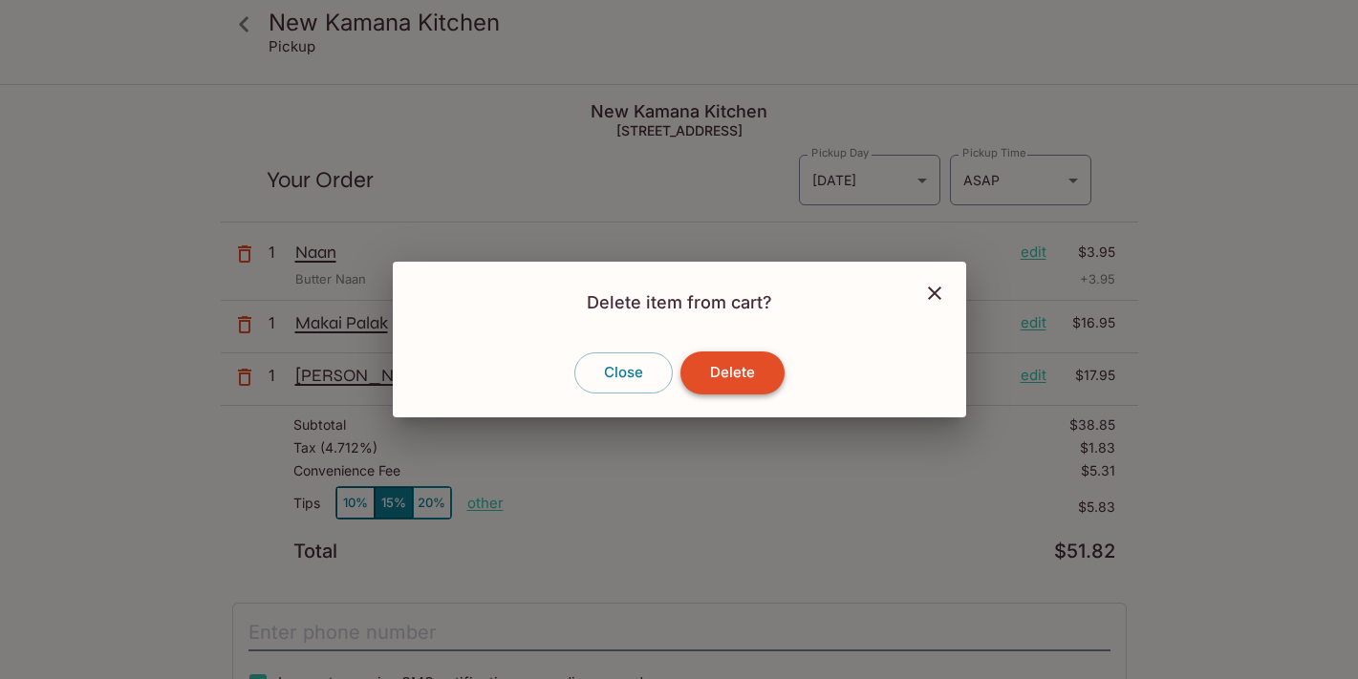
click at [738, 365] on button "Delete" at bounding box center [732, 373] width 104 height 42
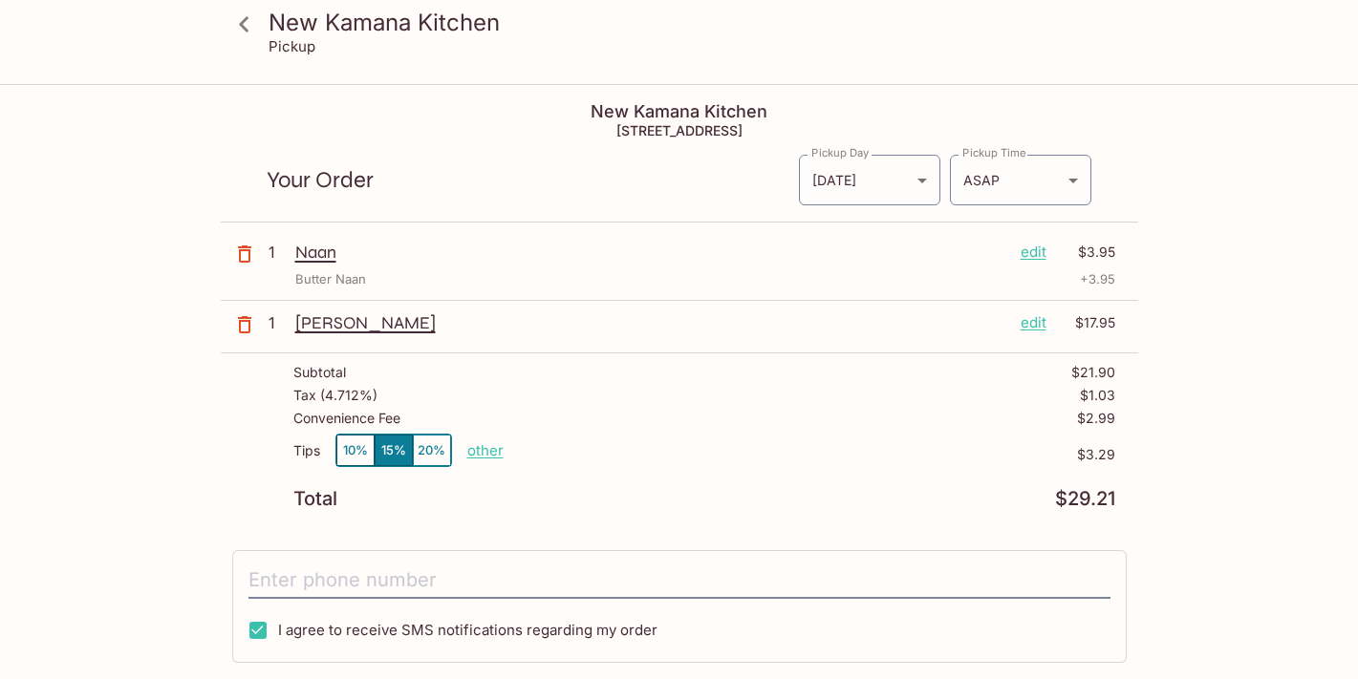
click at [493, 450] on p "other" at bounding box center [485, 450] width 36 height 18
drag, startPoint x: 584, startPoint y: 454, endPoint x: 690, endPoint y: 454, distance: 106.0
click at [690, 454] on div "Tips 10% 15% 20% Done 3.29 $3.29" at bounding box center [704, 462] width 822 height 56
type input "0.00"
